Goal: Task Accomplishment & Management: Manage account settings

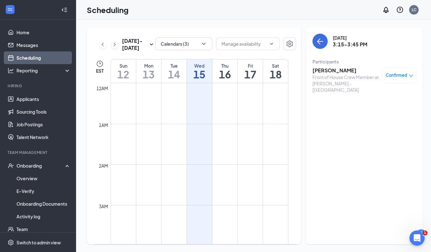
scroll to position [516, 0]
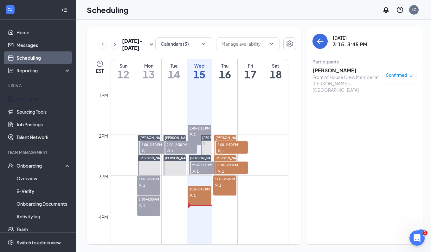
click at [34, 98] on link "Applicants" at bounding box center [43, 99] width 54 height 13
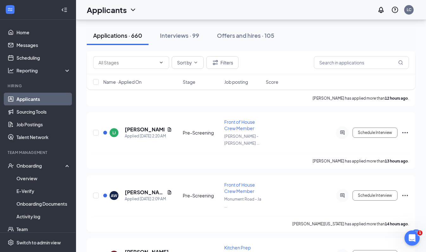
scroll to position [801, 0]
click at [175, 36] on div "Interviews · 99" at bounding box center [179, 35] width 39 height 8
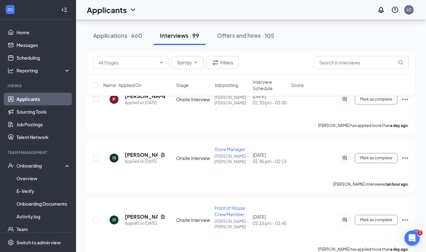
scroll to position [203, 0]
click at [331, 61] on input "text" at bounding box center [361, 62] width 95 height 13
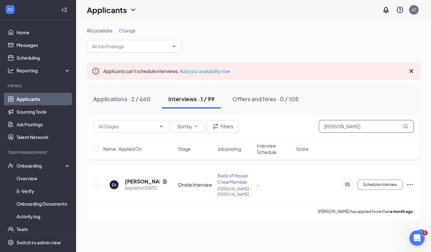
type input "darius"
click at [116, 98] on div "Applications · 2 / 660" at bounding box center [121, 99] width 57 height 8
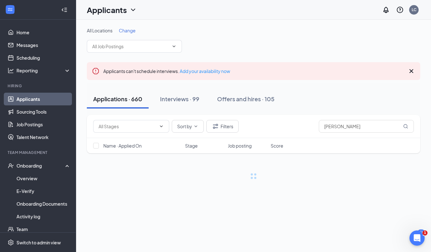
click at [177, 99] on div "Interviews · 99" at bounding box center [179, 99] width 39 height 8
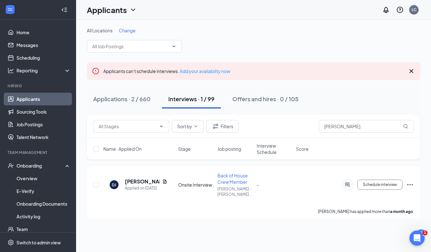
click at [122, 99] on div "Applications · 2 / 660" at bounding box center [121, 99] width 57 height 8
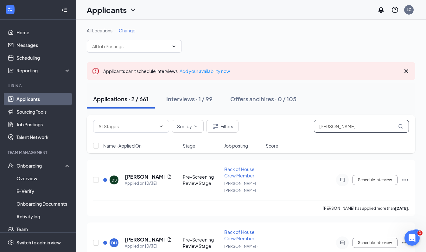
scroll to position [20, 0]
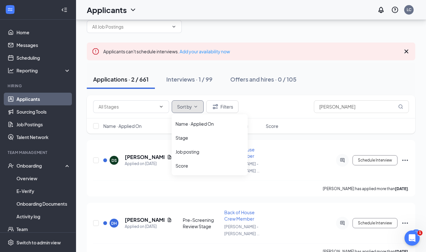
click at [191, 105] on span "Sort by" at bounding box center [184, 106] width 15 height 4
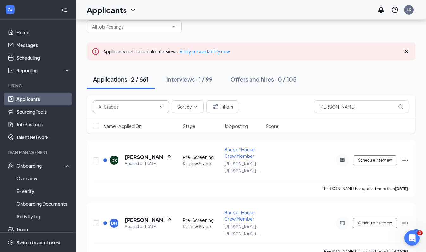
click at [150, 103] on input "text" at bounding box center [128, 106] width 58 height 7
click at [278, 99] on div "Additional Information (54) Application Complete (21) Pre-Screening (351) Pre-S…" at bounding box center [251, 106] width 329 height 23
click at [234, 130] on div "Name · Applied On Stage Job posting Score" at bounding box center [251, 125] width 329 height 15
click at [233, 125] on span "Job posting" at bounding box center [236, 126] width 24 height 6
click at [349, 105] on input "darius" at bounding box center [361, 106] width 95 height 13
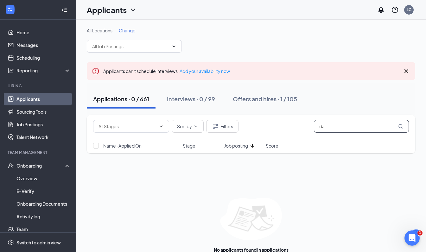
type input "d"
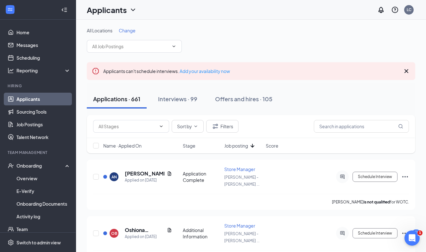
click at [233, 147] on span "Job posting" at bounding box center [236, 145] width 24 height 6
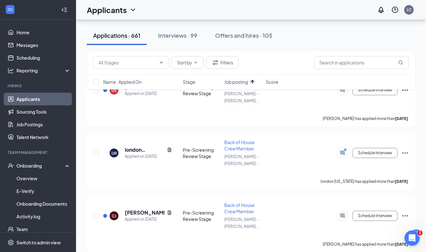
scroll to position [1094, 0]
click at [22, 99] on link "Applicants" at bounding box center [43, 99] width 54 height 13
click at [19, 27] on link "Home" at bounding box center [43, 32] width 54 height 13
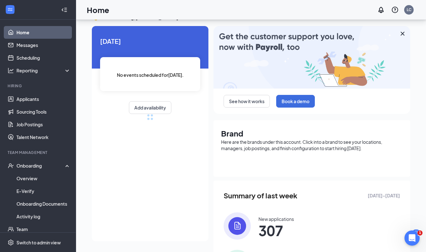
scroll to position [189, 0]
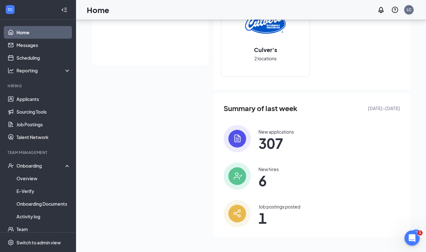
click at [263, 218] on span "1" at bounding box center [280, 217] width 42 height 11
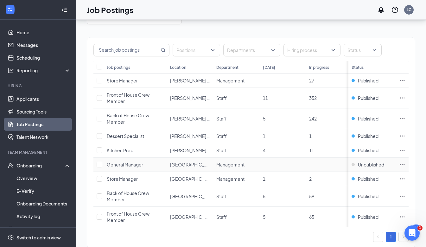
scroll to position [35, 0]
click at [117, 148] on span "Kitchen Prep" at bounding box center [120, 150] width 27 height 6
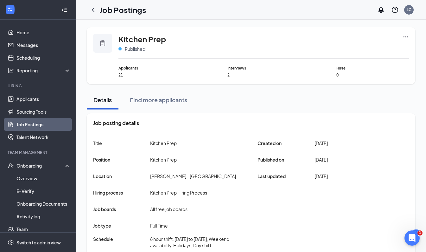
click at [406, 35] on icon "Ellipses" at bounding box center [406, 37] width 6 height 6
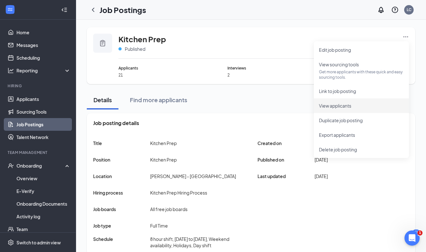
click at [347, 102] on span "View applicants" at bounding box center [361, 105] width 85 height 7
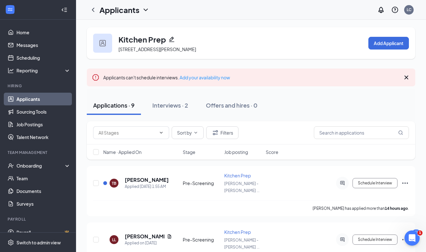
click at [166, 104] on div "Interviews · 2" at bounding box center [170, 105] width 36 height 8
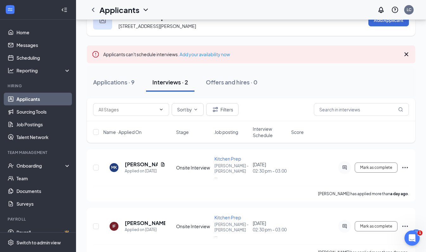
scroll to position [23, 0]
click at [37, 171] on div "Onboarding" at bounding box center [38, 165] width 76 height 13
click at [30, 179] on link "Overview" at bounding box center [43, 178] width 54 height 13
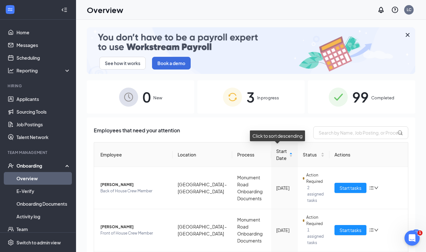
click at [276, 151] on span "Start Date" at bounding box center [281, 154] width 11 height 14
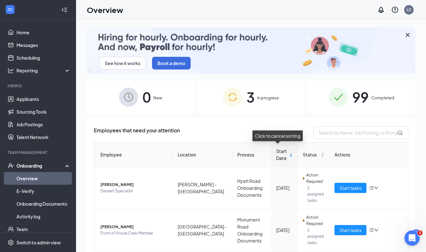
click at [276, 151] on span "Start Date" at bounding box center [281, 154] width 11 height 14
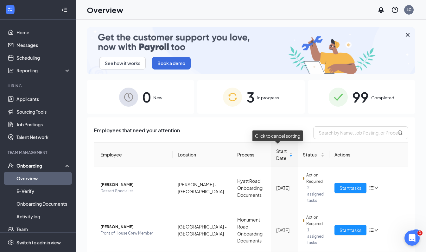
click at [277, 157] on span "Start Date" at bounding box center [281, 154] width 11 height 14
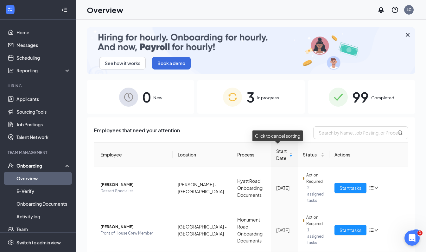
click at [285, 154] on div "Start Date" at bounding box center [284, 154] width 16 height 14
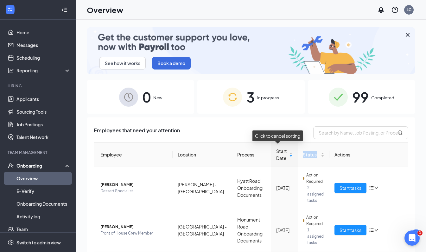
click at [285, 154] on div "Start Date" at bounding box center [284, 154] width 16 height 14
drag, startPoint x: 285, startPoint y: 154, endPoint x: 277, endPoint y: 157, distance: 9.1
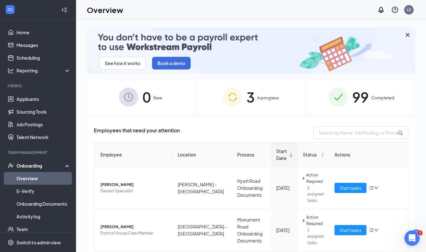
click at [277, 157] on span "Start Date" at bounding box center [281, 154] width 11 height 14
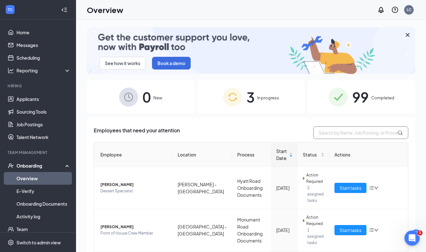
click at [399, 129] on input "text" at bounding box center [360, 132] width 95 height 13
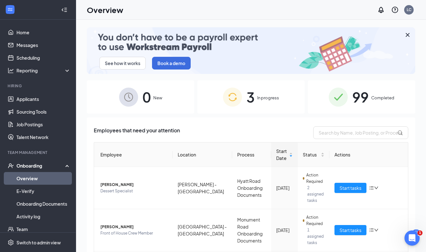
click at [255, 124] on div "Employees that need your attention Employee Location Process Start Date Status …" at bounding box center [251, 224] width 329 height 214
click at [328, 137] on input "text" at bounding box center [360, 132] width 95 height 13
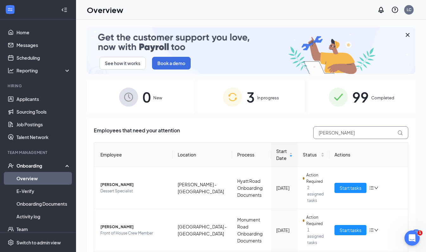
type input "[PERSON_NAME]"
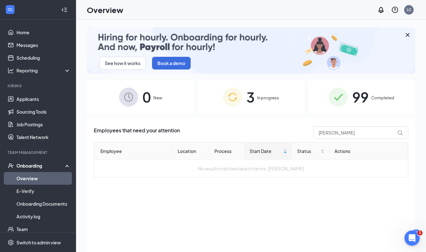
click at [24, 180] on link "Overview" at bounding box center [43, 178] width 54 height 13
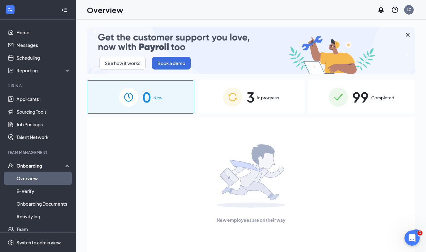
click at [283, 101] on div "3 In progress" at bounding box center [250, 96] width 107 height 33
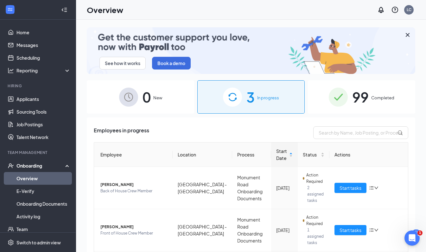
click at [363, 97] on span "99" at bounding box center [360, 97] width 16 height 22
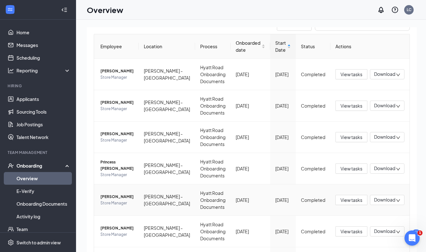
scroll to position [109, 0]
click at [349, 197] on span "View tasks" at bounding box center [352, 199] width 22 height 7
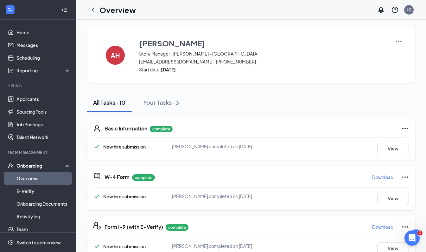
click at [406, 125] on icon "Ellipses" at bounding box center [405, 129] width 8 height 8
click at [348, 131] on div "Basic Information complete" at bounding box center [257, 129] width 304 height 8
click at [386, 146] on button "View" at bounding box center [393, 148] width 32 height 11
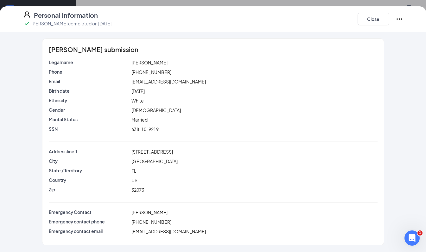
click at [144, 128] on span "638-10-9219" at bounding box center [144, 129] width 27 height 6
copy span "638-10-9219"
click at [150, 149] on span "[STREET_ADDRESS]" at bounding box center [152, 152] width 42 height 6
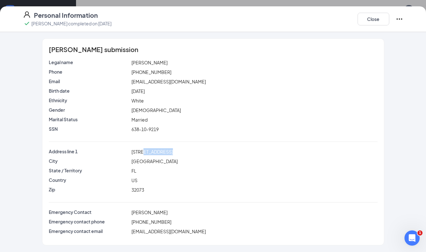
click at [150, 149] on span "[STREET_ADDRESS]" at bounding box center [152, 152] width 42 height 6
copy span "[STREET_ADDRESS]"
click at [380, 20] on button "Close" at bounding box center [374, 19] width 32 height 13
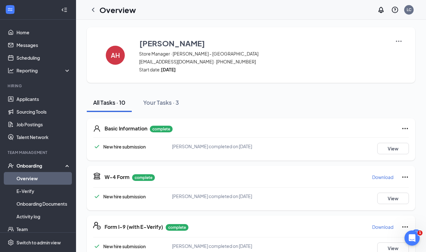
click at [94, 9] on icon "ChevronLeft" at bounding box center [93, 10] width 8 height 8
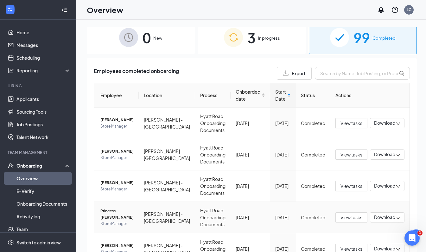
scroll to position [60, 0]
click at [123, 214] on span "Princess [PERSON_NAME]" at bounding box center [116, 213] width 33 height 13
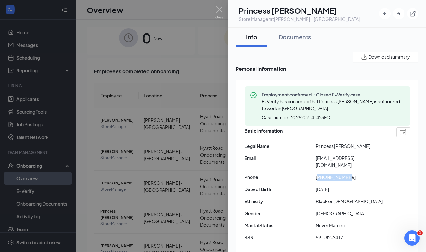
drag, startPoint x: 348, startPoint y: 171, endPoint x: 318, endPoint y: 172, distance: 30.1
click at [318, 173] on span "[PHONE_NUMBER]" at bounding box center [351, 176] width 71 height 7
copy span "19049124181"
click at [330, 156] on span "[EMAIL_ADDRESS][DOMAIN_NAME]" at bounding box center [351, 161] width 71 height 14
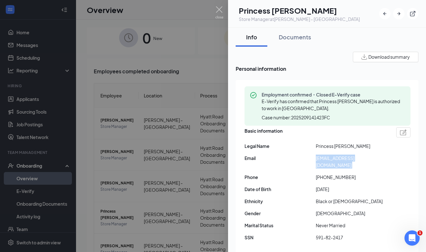
click at [330, 156] on span "[EMAIL_ADDRESS][DOMAIN_NAME]" at bounding box center [351, 161] width 71 height 14
copy span "[EMAIL_ADDRESS][DOMAIN_NAME]"
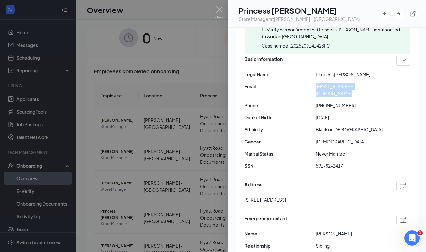
scroll to position [72, 0]
drag, startPoint x: 346, startPoint y: 158, endPoint x: 315, endPoint y: 159, distance: 31.4
click at [315, 162] on div "SSN 591-82-2417" at bounding box center [328, 165] width 166 height 7
copy div "591-82-2417"
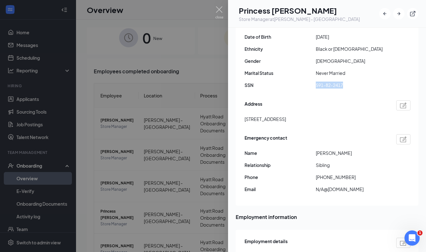
scroll to position [132, 0]
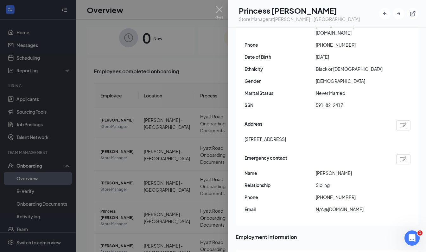
click at [274, 135] on span "[STREET_ADDRESS]" at bounding box center [266, 138] width 42 height 7
drag, startPoint x: 274, startPoint y: 130, endPoint x: 309, endPoint y: 134, distance: 34.4
click at [286, 135] on span "[STREET_ADDRESS]" at bounding box center [266, 138] width 42 height 7
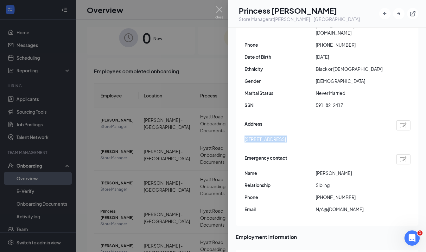
click at [282, 135] on span "[STREET_ADDRESS]" at bounding box center [266, 138] width 42 height 7
drag, startPoint x: 282, startPoint y: 132, endPoint x: 245, endPoint y: 134, distance: 36.5
click at [245, 135] on span "[STREET_ADDRESS]" at bounding box center [266, 138] width 42 height 7
copy span "[STREET_ADDRESS]"
click at [224, 8] on div at bounding box center [213, 126] width 426 height 252
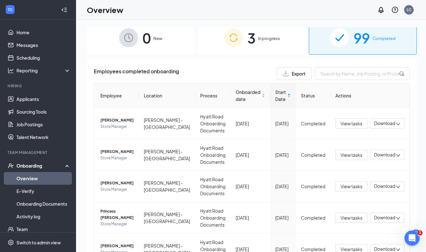
scroll to position [60, 0]
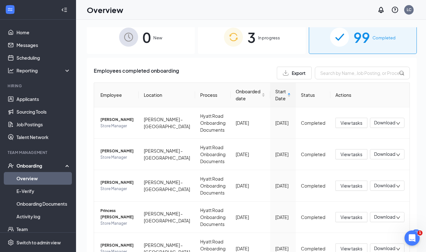
click at [221, 9] on div "Overview LC" at bounding box center [251, 10] width 350 height 20
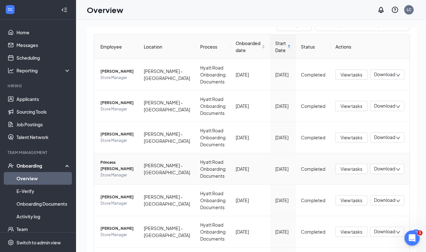
scroll to position [108, 0]
click at [124, 228] on span "[PERSON_NAME]" at bounding box center [116, 228] width 33 height 6
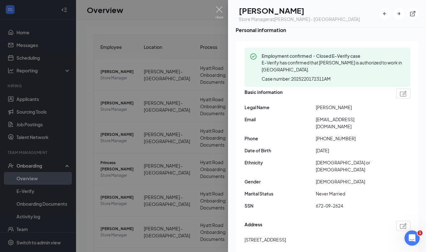
scroll to position [39, 0]
drag, startPoint x: 342, startPoint y: 143, endPoint x: 317, endPoint y: 144, distance: 25.1
click at [317, 146] on span "[DATE]" at bounding box center [351, 149] width 71 height 7
drag, startPoint x: 317, startPoint y: 144, endPoint x: 285, endPoint y: 162, distance: 36.5
click at [285, 162] on div "Basic information Legal Name [PERSON_NAME] Email [EMAIL_ADDRESS][DOMAIN_NAME] P…" at bounding box center [328, 149] width 166 height 127
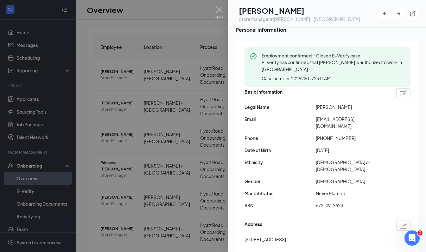
click at [331, 201] on span "672-09-2624" at bounding box center [351, 204] width 71 height 7
copy span "672-09-2624"
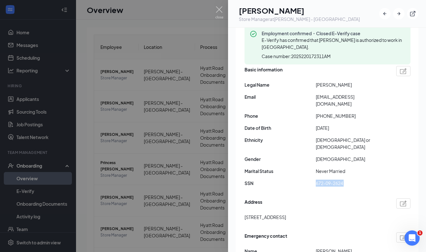
scroll to position [62, 0]
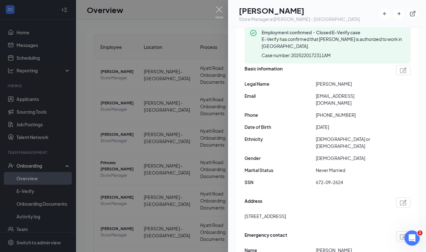
click at [286, 212] on span "[STREET_ADDRESS]" at bounding box center [266, 215] width 42 height 7
drag, startPoint x: 279, startPoint y: 202, endPoint x: 242, endPoint y: 202, distance: 37.7
click at [242, 202] on div "Employment confirmed・Closed E-Verify case E-Verify has confirmed that [PERSON_N…" at bounding box center [327, 163] width 183 height 291
copy span "11522 cabinet ct"
click at [333, 96] on span "[EMAIL_ADDRESS][DOMAIN_NAME]" at bounding box center [351, 99] width 71 height 14
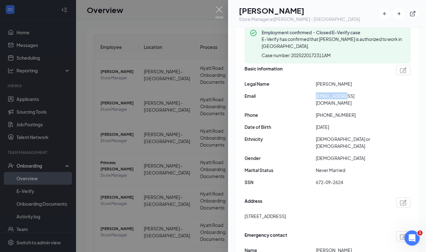
click at [333, 96] on span "[EMAIL_ADDRESS][DOMAIN_NAME]" at bounding box center [351, 99] width 71 height 14
copy span "[EMAIL_ADDRESS][DOMAIN_NAME]"
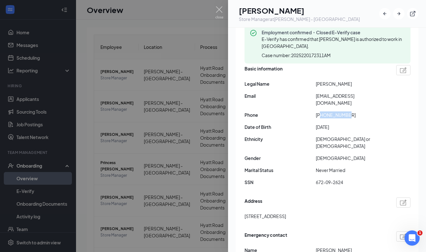
drag, startPoint x: 349, startPoint y: 108, endPoint x: 322, endPoint y: 110, distance: 26.7
click at [322, 111] on span "[PHONE_NUMBER]" at bounding box center [351, 114] width 71 height 7
copy span "9044798991"
